Goal: Transaction & Acquisition: Obtain resource

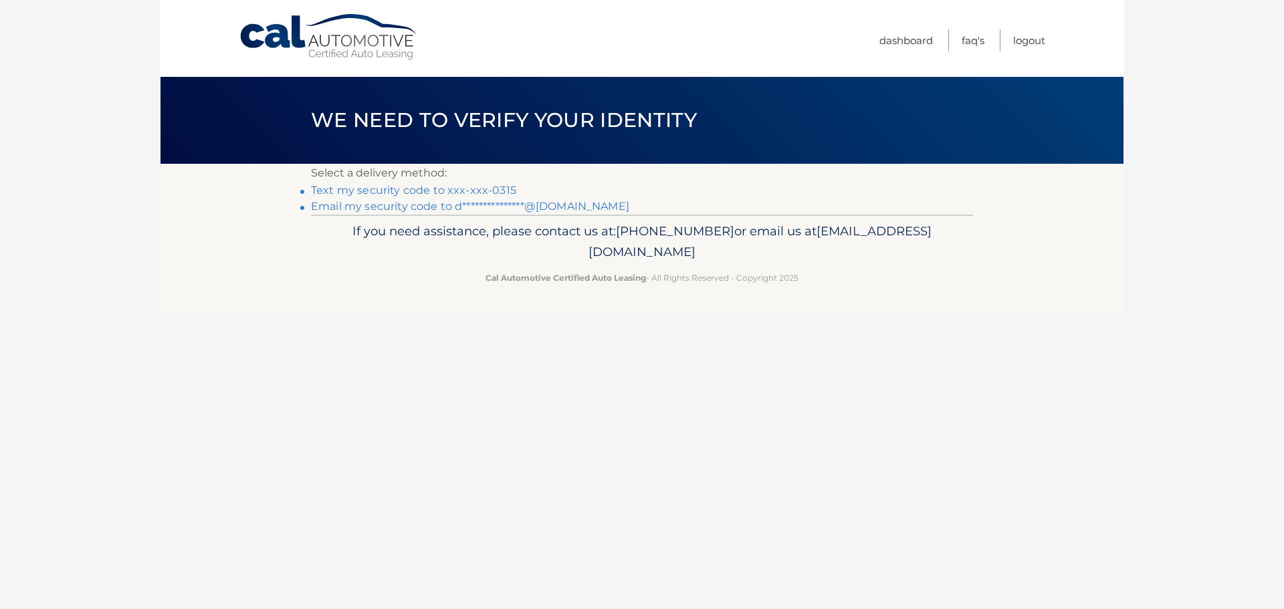
click at [455, 204] on link "**********" at bounding box center [470, 206] width 318 height 13
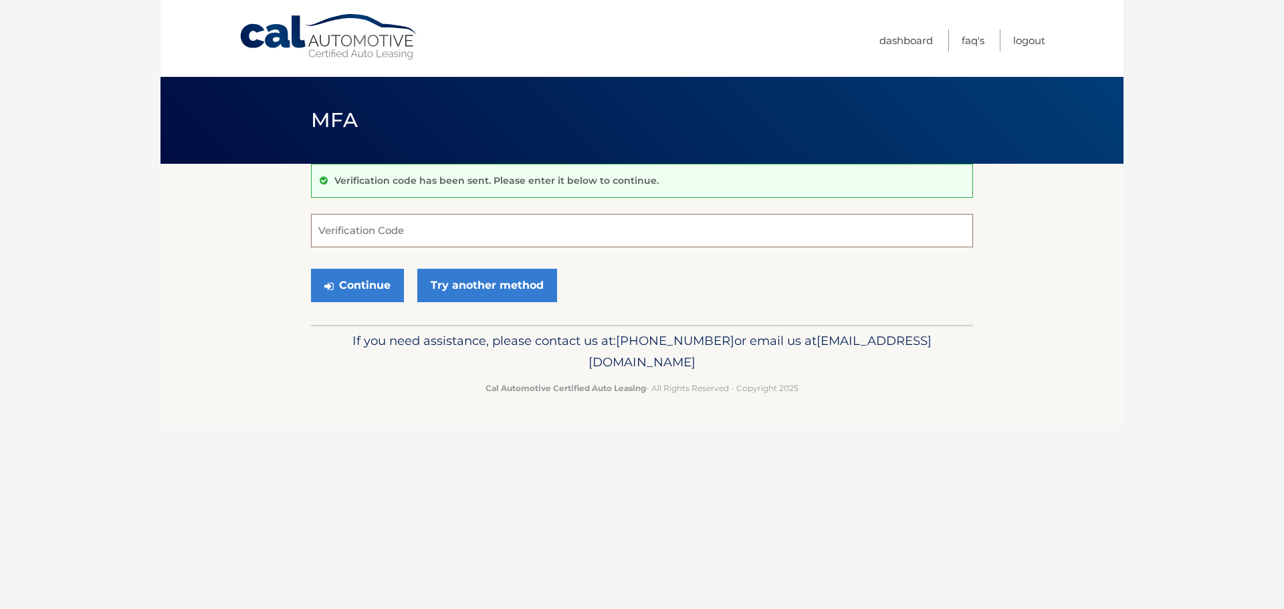
click at [431, 225] on input "Verification Code" at bounding box center [642, 230] width 662 height 33
paste input "291807"
type input "291807"
click at [359, 293] on button "Continue" at bounding box center [357, 285] width 93 height 33
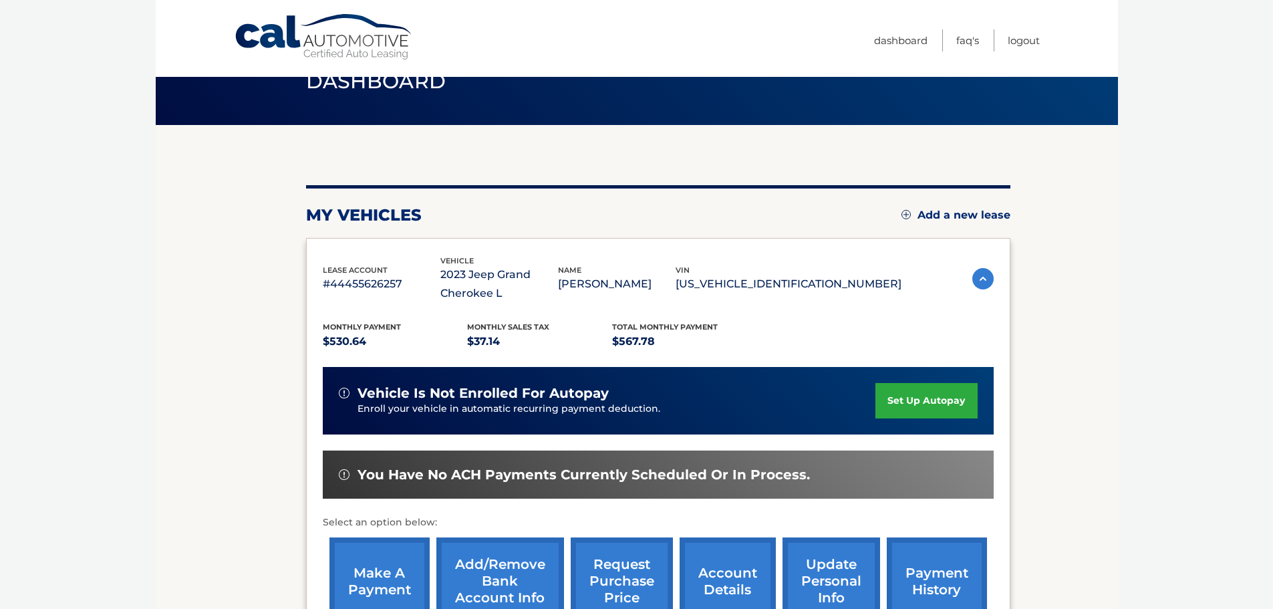
scroll to position [201, 0]
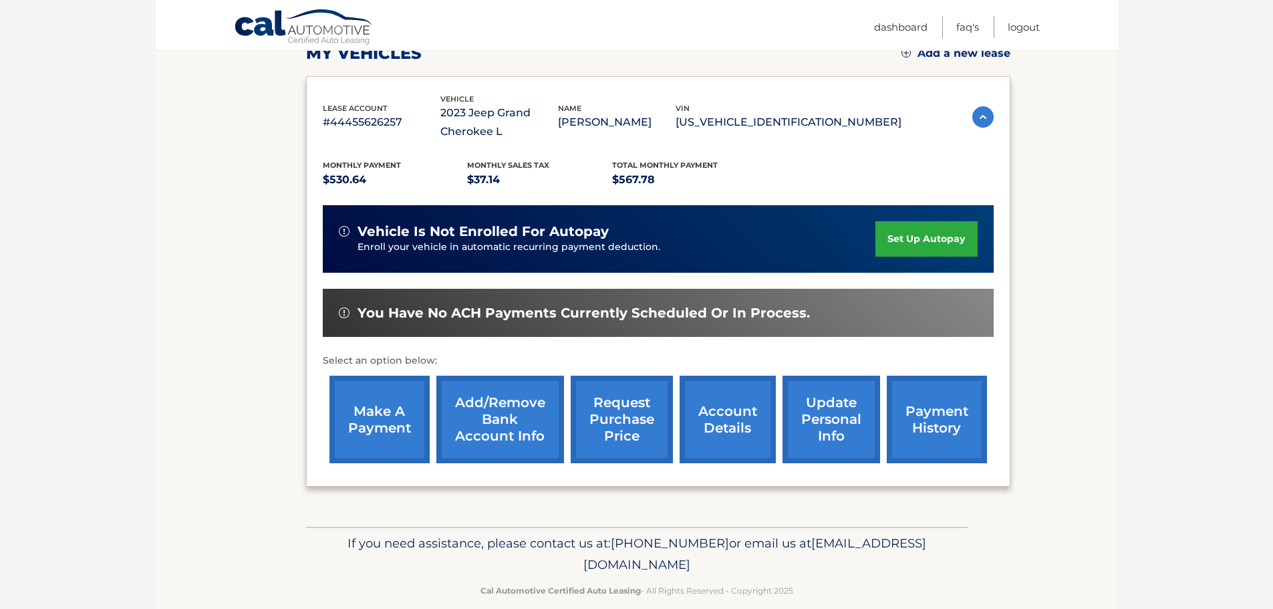
click at [646, 408] on link "request purchase price" at bounding box center [622, 420] width 102 height 88
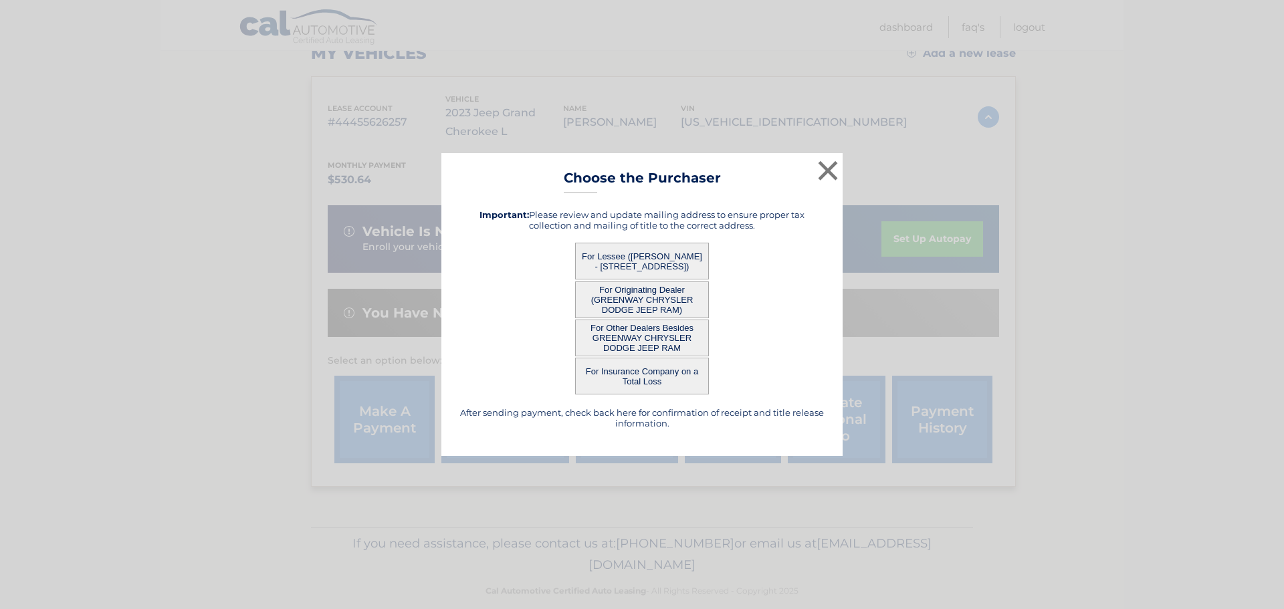
click at [673, 264] on button "For Lessee ([PERSON_NAME] - [STREET_ADDRESS])" at bounding box center [642, 261] width 134 height 37
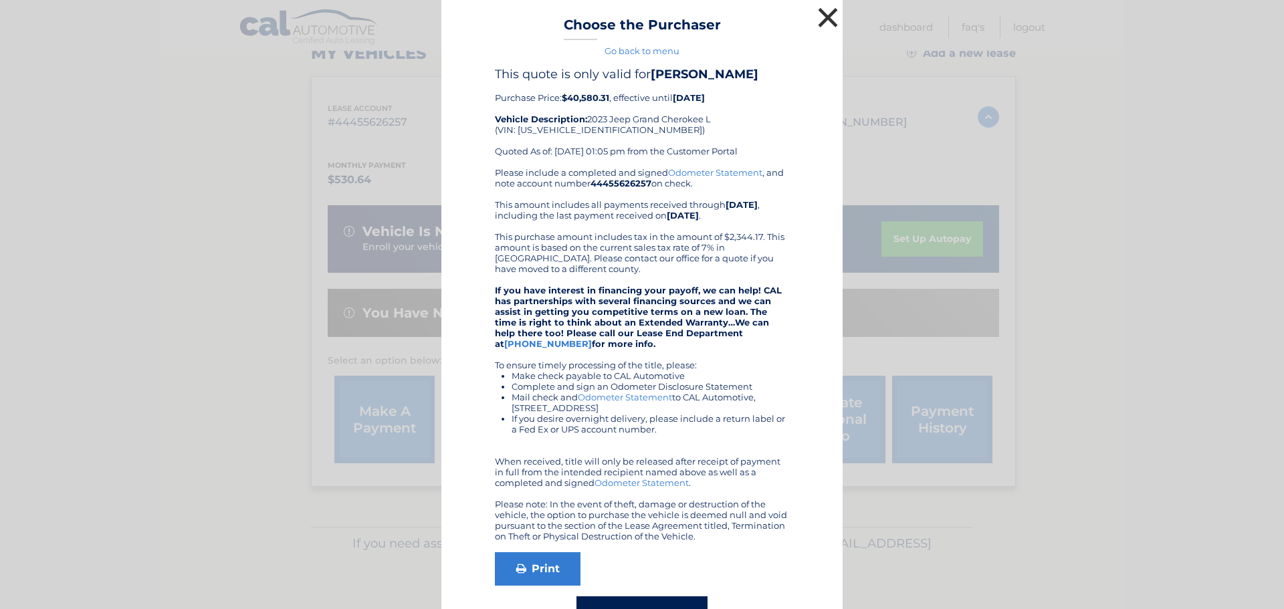
click at [820, 18] on button "×" at bounding box center [827, 17] width 27 height 27
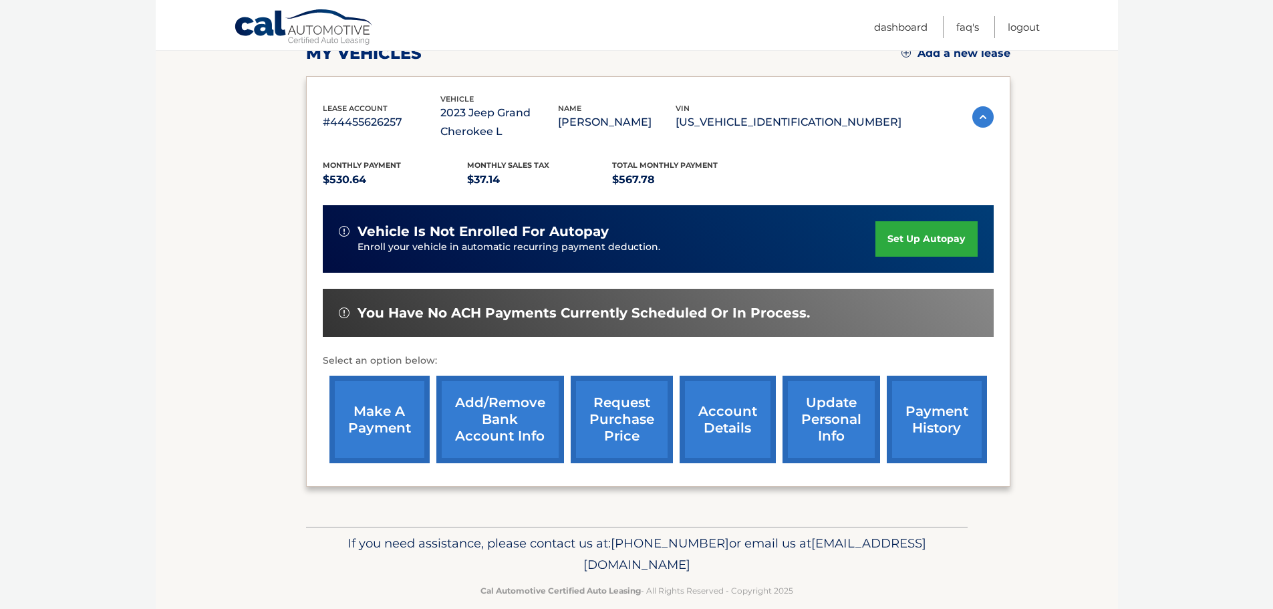
click at [610, 428] on link "request purchase price" at bounding box center [622, 420] width 102 height 88
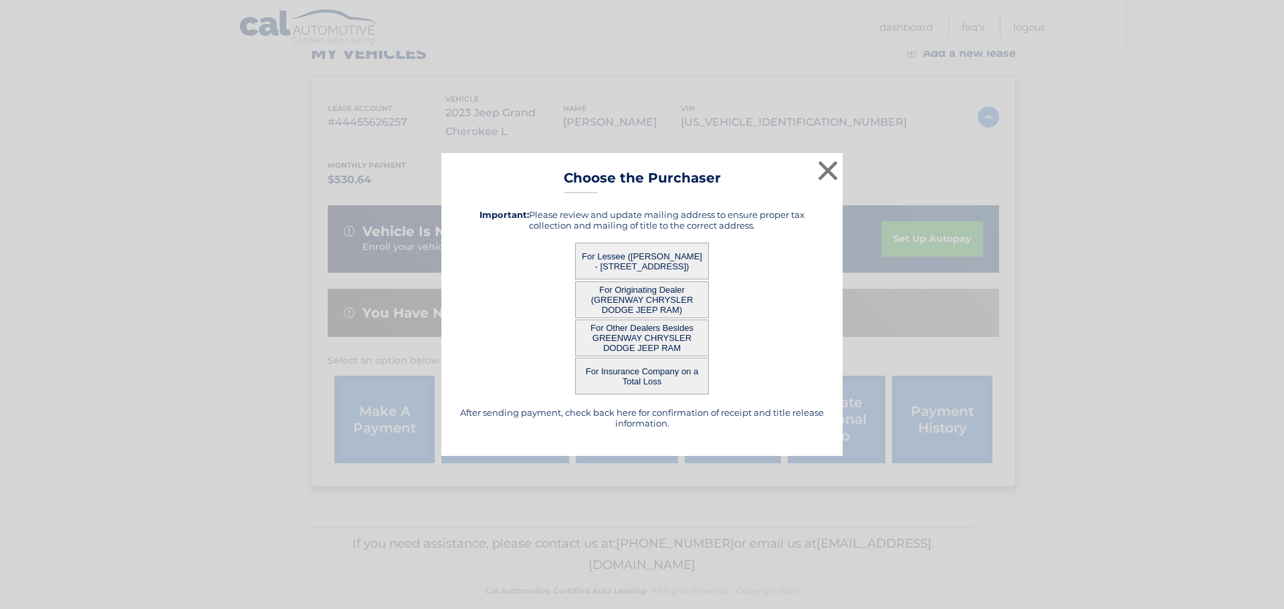
click at [674, 301] on button "For Originating Dealer (GREENWAY CHRYSLER DODGE JEEP RAM)" at bounding box center [642, 299] width 134 height 37
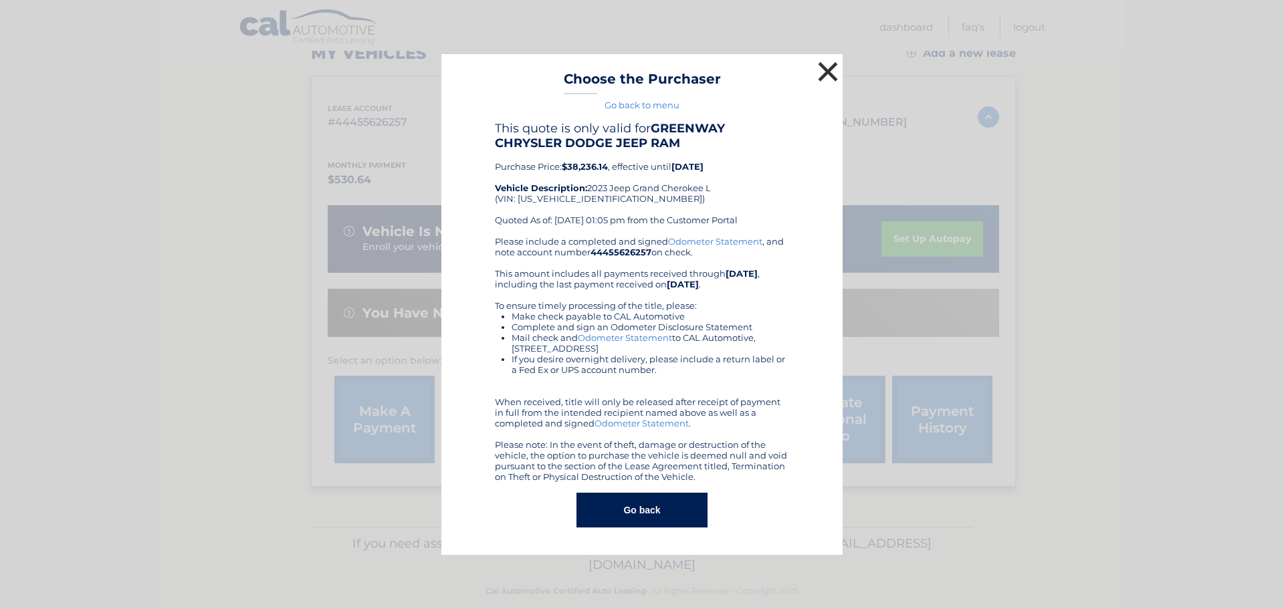
click at [822, 77] on button "×" at bounding box center [827, 71] width 27 height 27
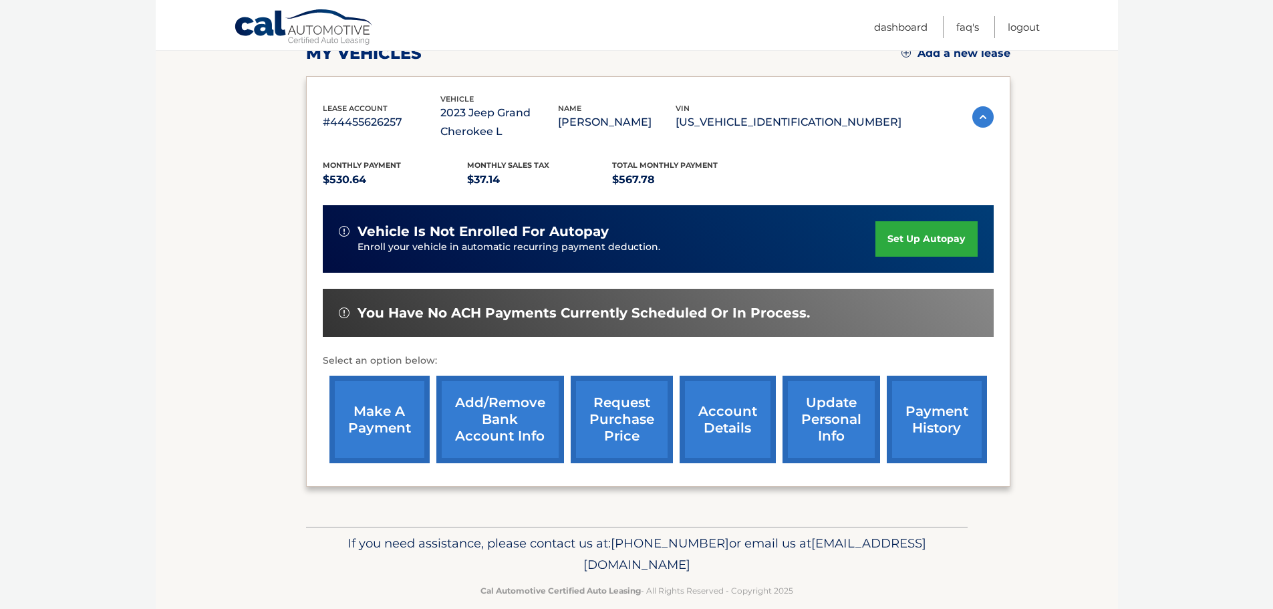
click at [616, 453] on link "request purchase price" at bounding box center [622, 420] width 102 height 88
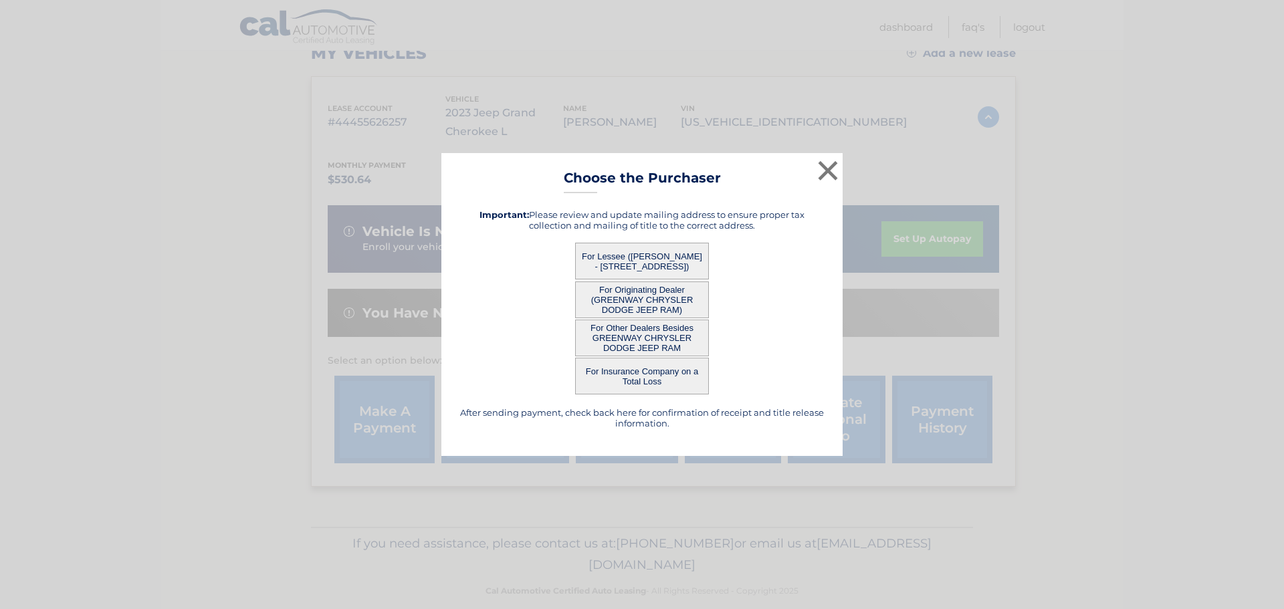
click at [651, 336] on button "For Other Dealers Besides GREENWAY CHRYSLER DODGE JEEP RAM" at bounding box center [642, 338] width 134 height 37
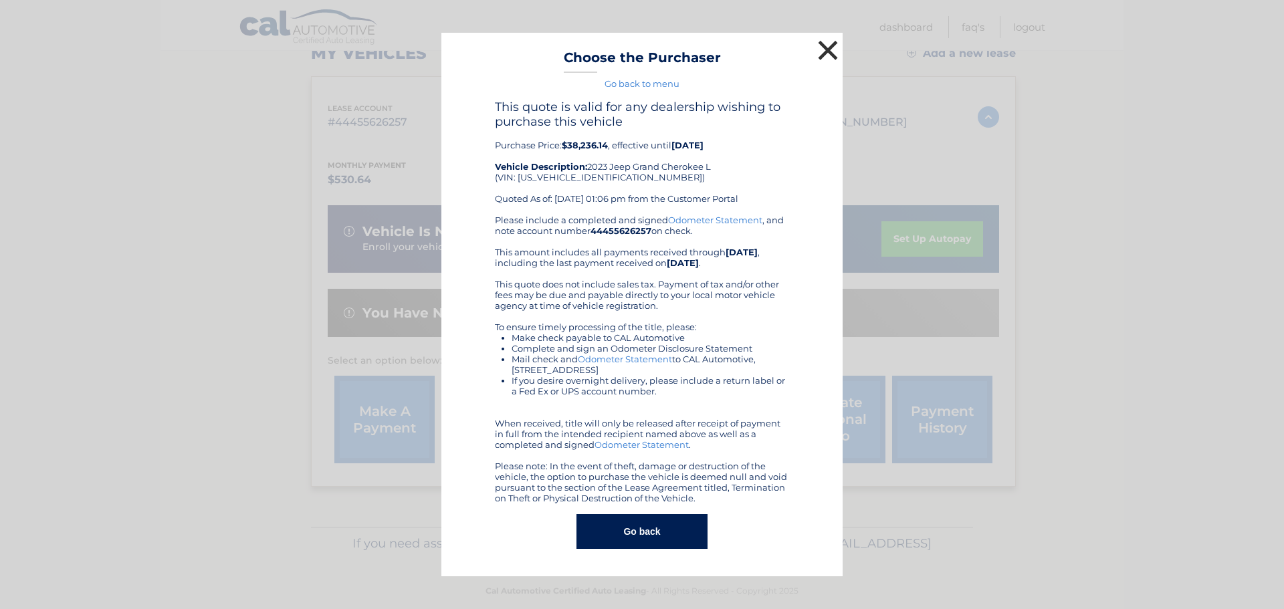
click at [832, 59] on button "×" at bounding box center [827, 50] width 27 height 27
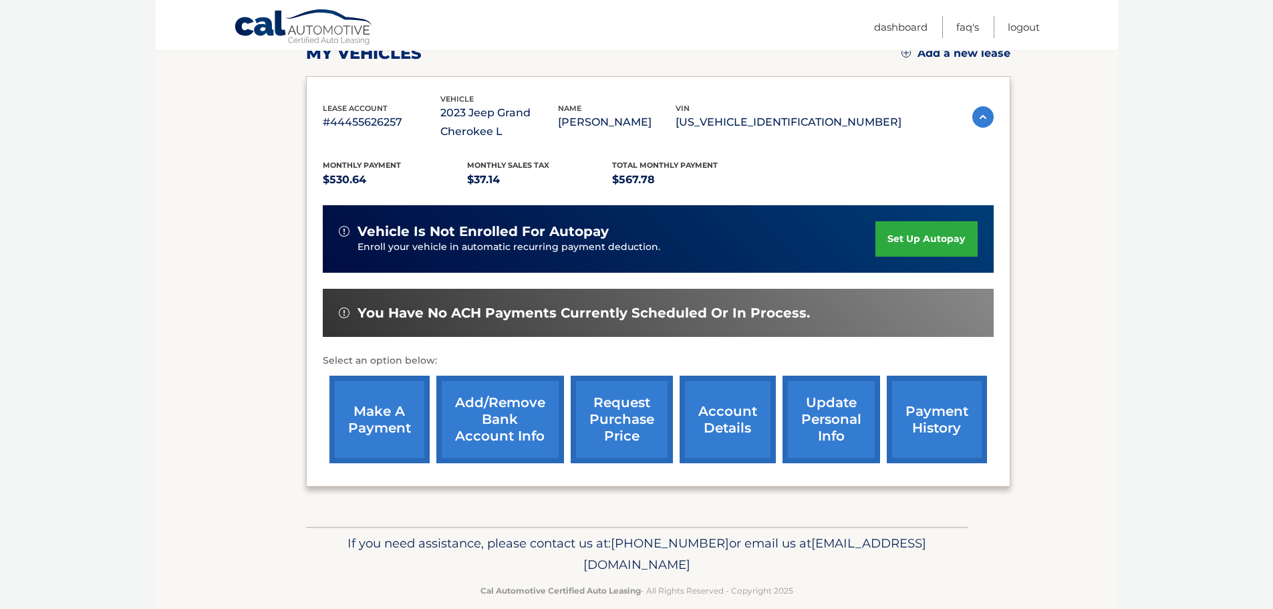
click at [784, 120] on p "1C4RJJBG2P8861776" at bounding box center [789, 122] width 226 height 19
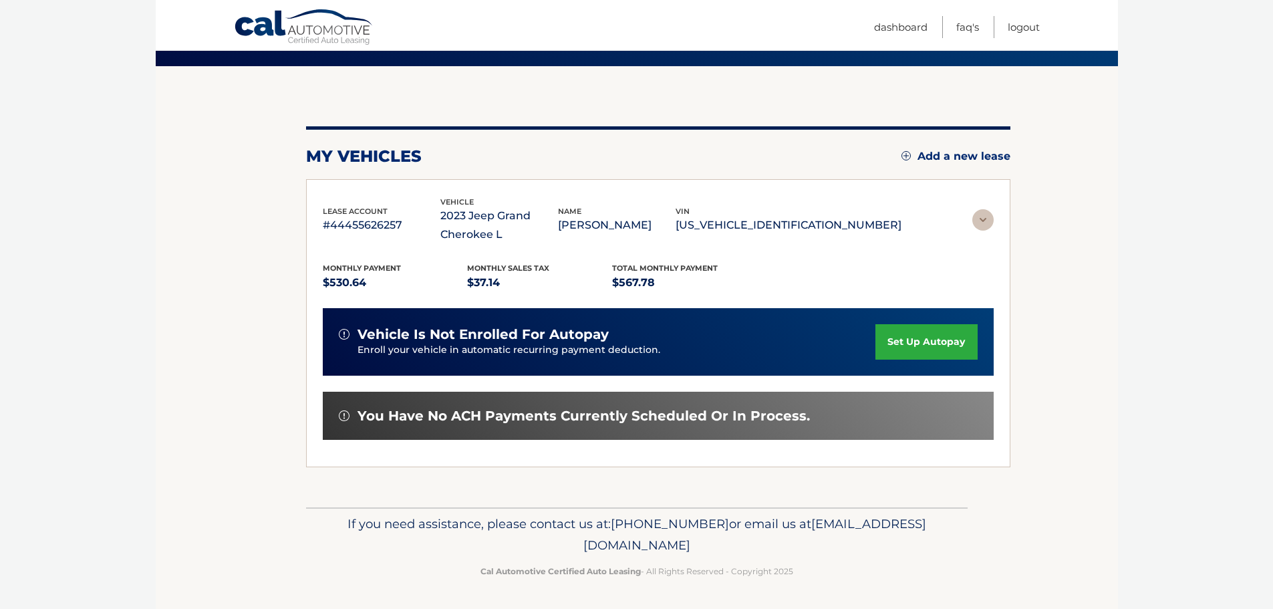
scroll to position [0, 0]
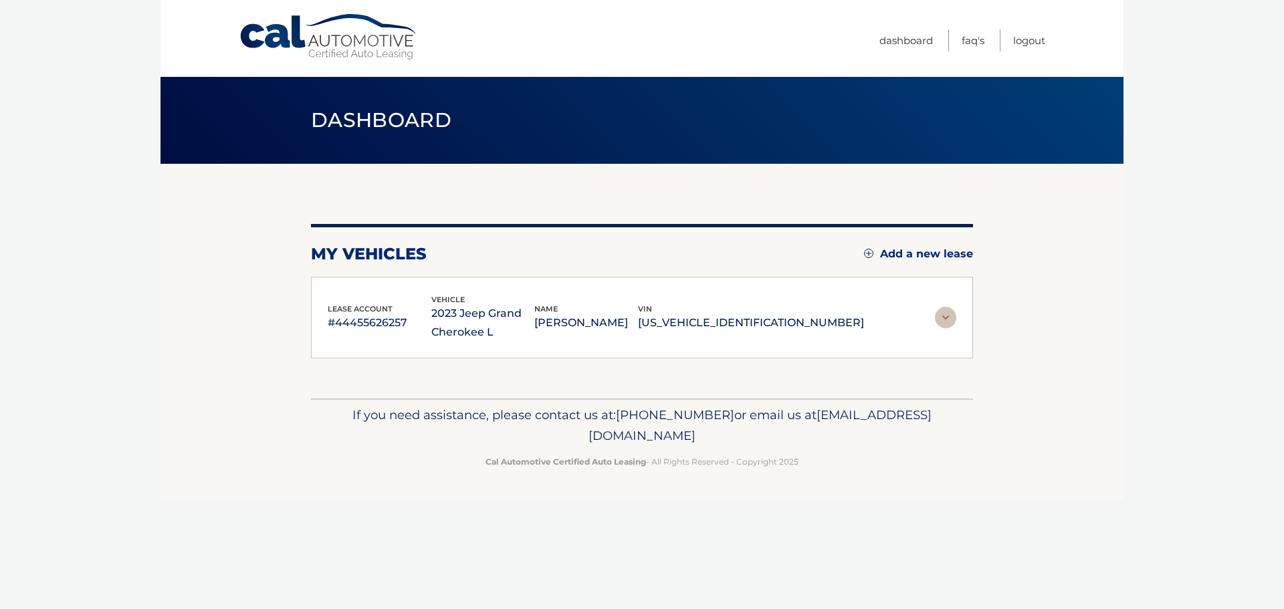
click at [969, 324] on div "lease account #44455626257 vehicle 2023 Jeep Grand Cherokee L name DAVID SANSON…" at bounding box center [642, 318] width 662 height 82
click at [953, 316] on img at bounding box center [945, 317] width 21 height 21
